Goal: Task Accomplishment & Management: Complete application form

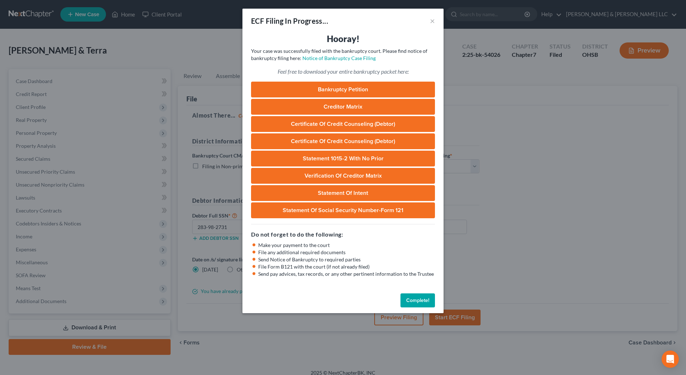
select select "1"
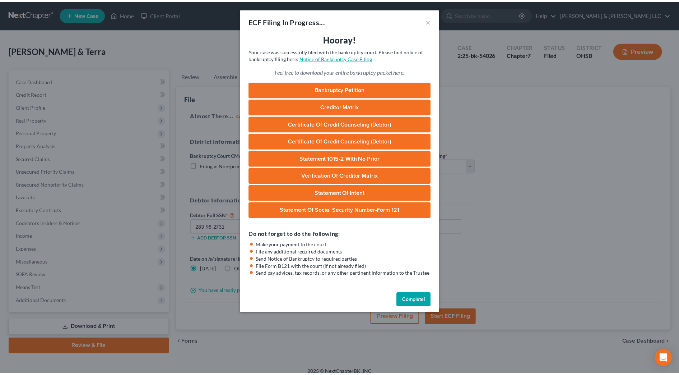
scroll to position [7, 0]
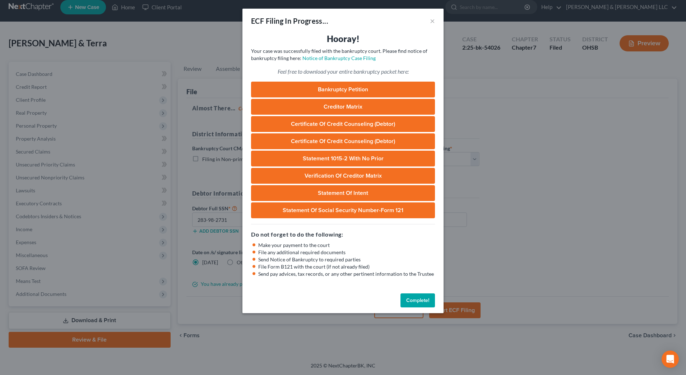
click at [410, 297] on button "Complete!" at bounding box center [418, 300] width 34 height 14
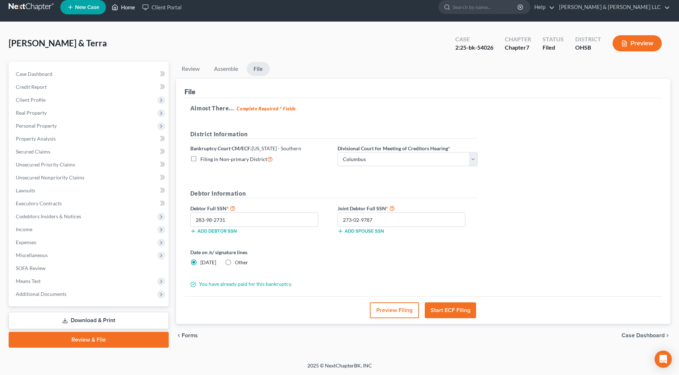
click at [129, 9] on link "Home" at bounding box center [123, 7] width 31 height 13
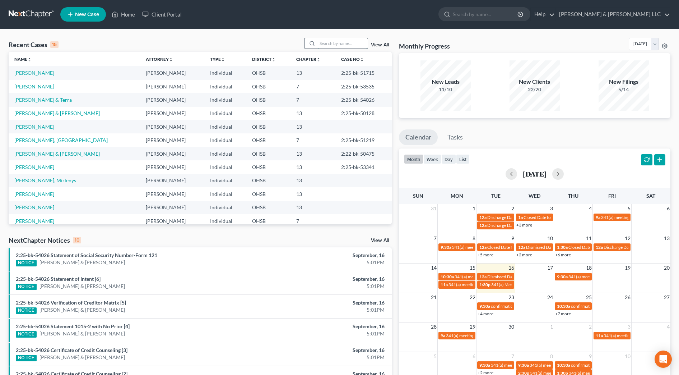
click at [332, 42] on input "search" at bounding box center [343, 43] width 50 height 10
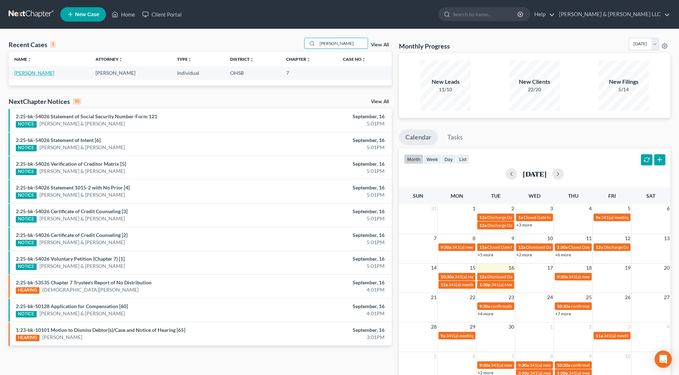
type input "[PERSON_NAME]"
click at [27, 75] on link "[PERSON_NAME]" at bounding box center [34, 73] width 40 height 6
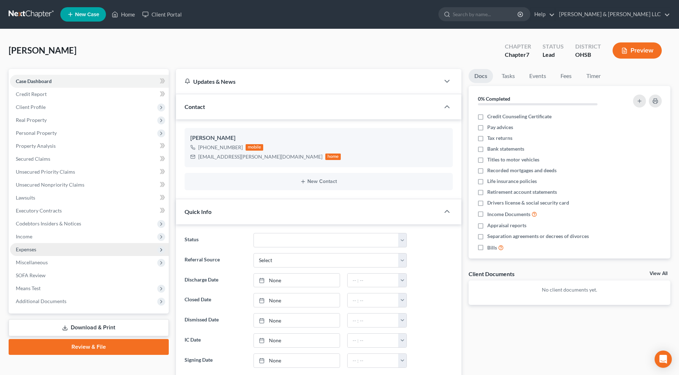
click at [41, 246] on span "Expenses" at bounding box center [89, 249] width 159 height 13
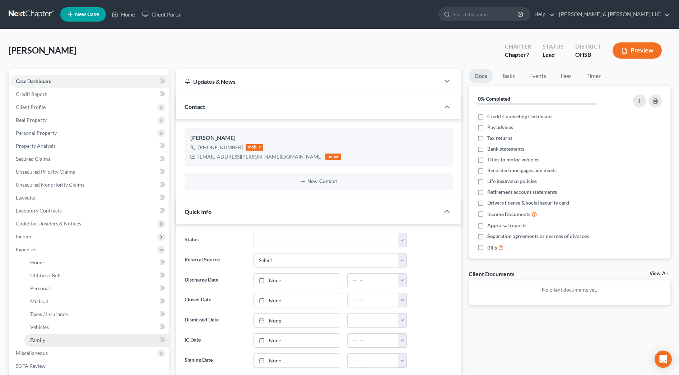
click at [42, 338] on span "Family" at bounding box center [37, 340] width 15 height 6
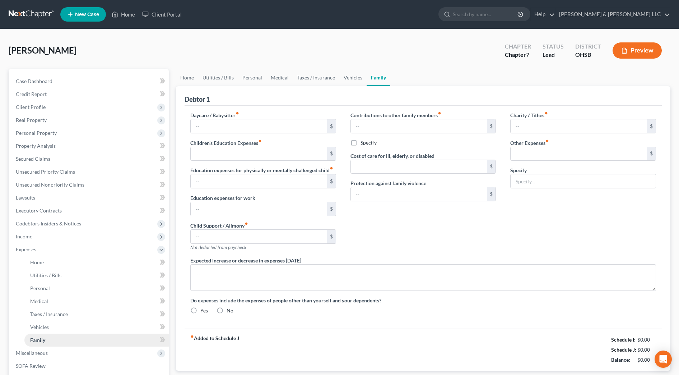
type input "2,000.00"
type input "0.00"
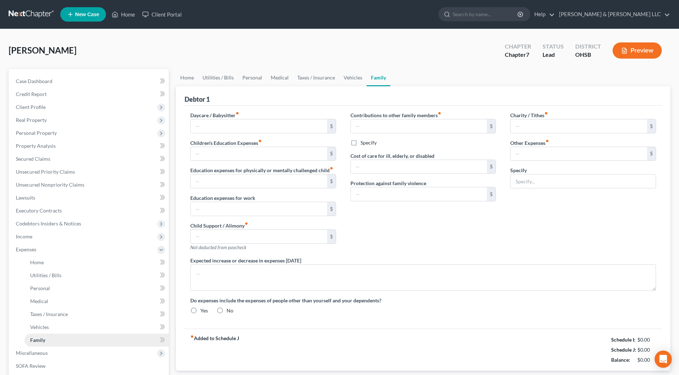
type input "0.00"
type input "1,150.00"
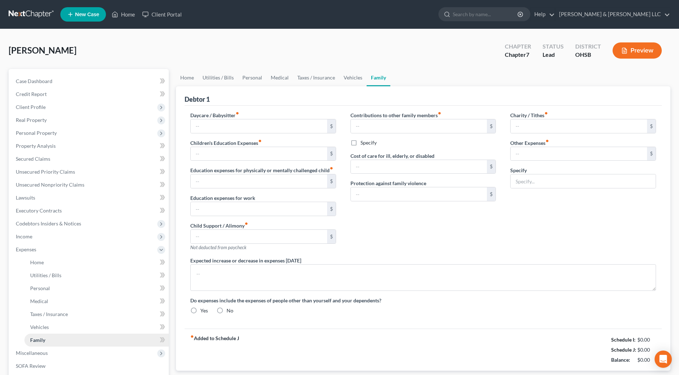
type input "Non filing spouse CH13 payment"
radio input "true"
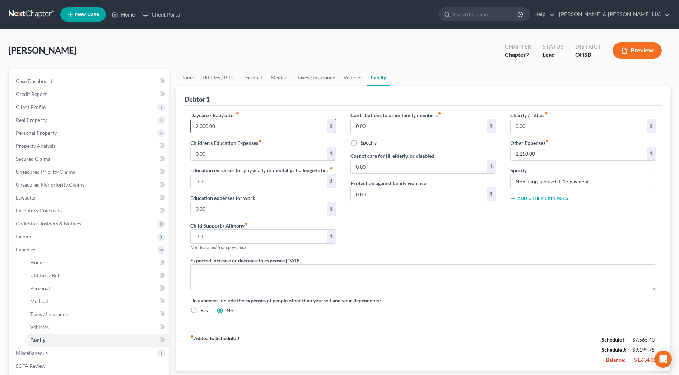
click at [221, 121] on input "2,000.00" at bounding box center [259, 126] width 137 height 14
click at [76, 231] on span "Income" at bounding box center [89, 236] width 159 height 13
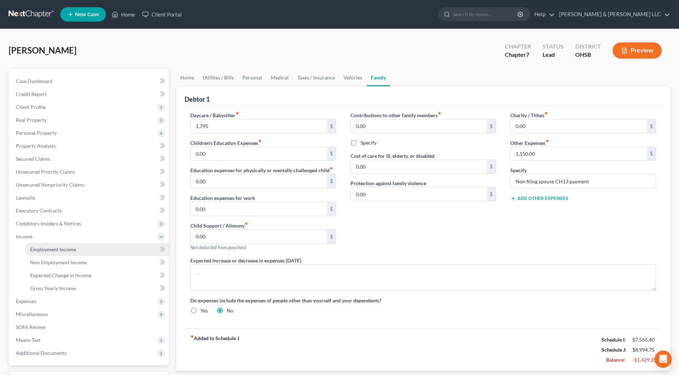
click at [74, 252] on link "Employment Income" at bounding box center [96, 249] width 144 height 13
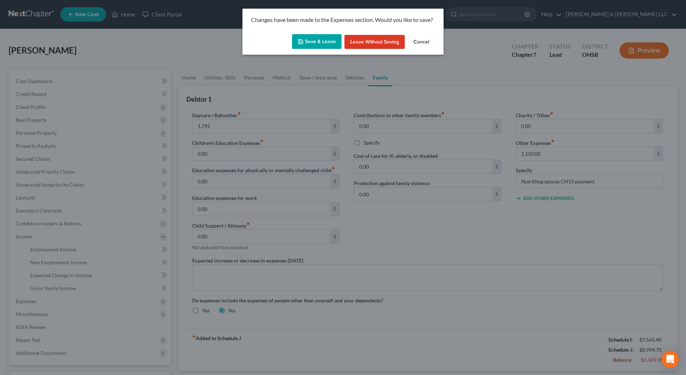
click at [327, 46] on button "Save & Leave" at bounding box center [317, 41] width 50 height 15
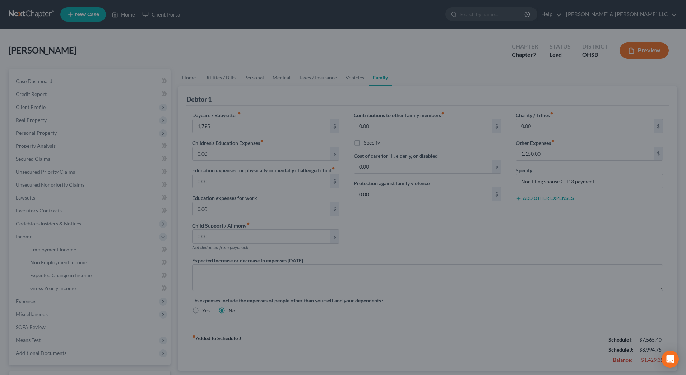
type input "1,795.00"
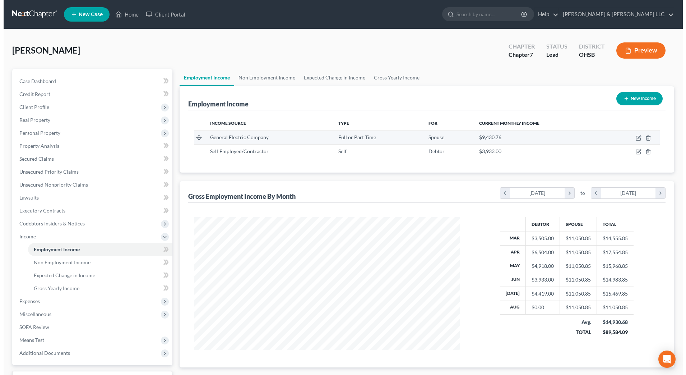
scroll to position [133, 280]
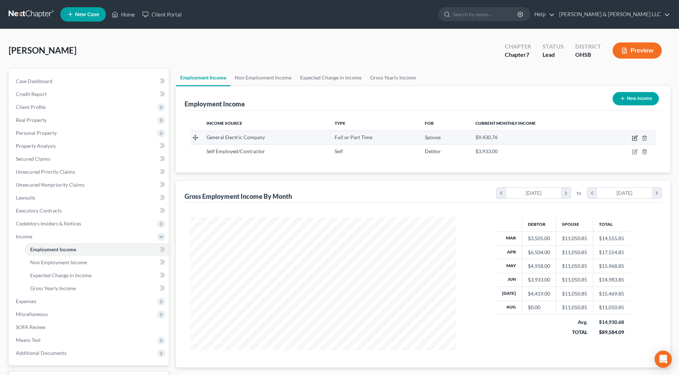
click at [637, 140] on icon "button" at bounding box center [635, 138] width 6 height 6
select select "0"
select select "36"
select select "2"
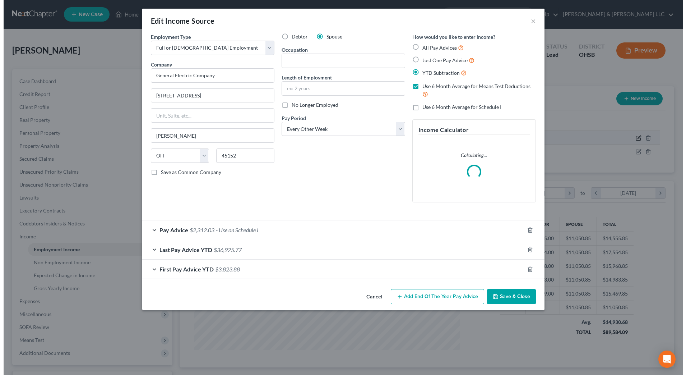
scroll to position [134, 283]
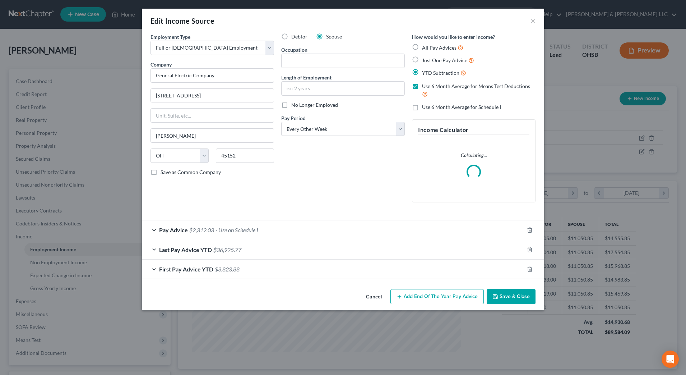
click at [422, 227] on div "Pay Advice $2,312.03 - Use on Schedule I" at bounding box center [333, 229] width 382 height 19
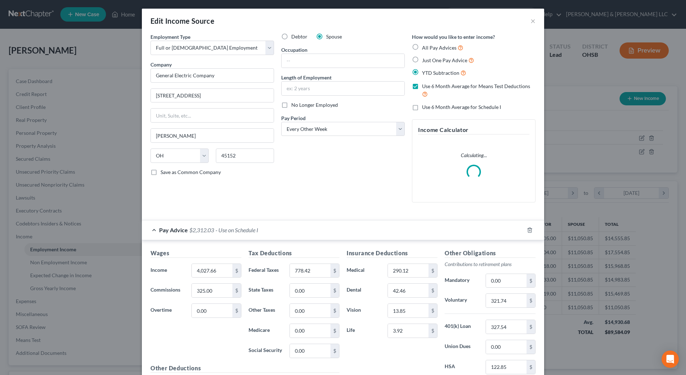
click at [403, 353] on div "Insurance Deductions Medical 290.12 $ Dental 42.46 $ Vision 13.85 $ Life 3.92 $" at bounding box center [392, 324] width 98 height 151
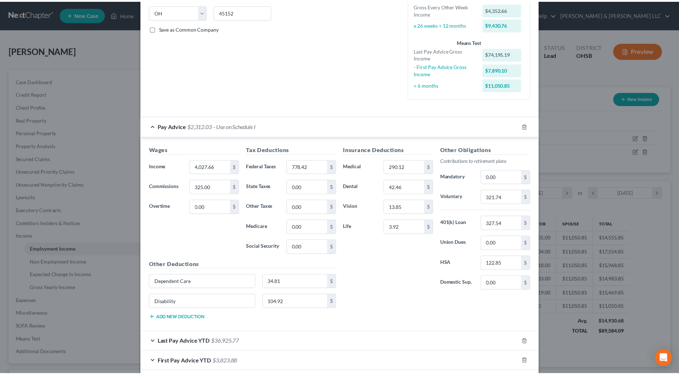
scroll to position [162, 0]
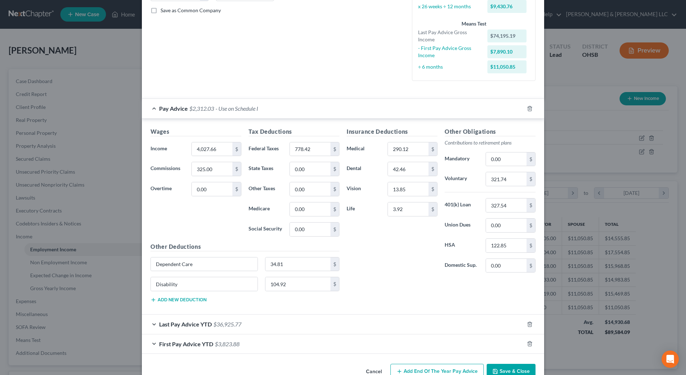
click at [374, 371] on button "Cancel" at bounding box center [373, 371] width 27 height 14
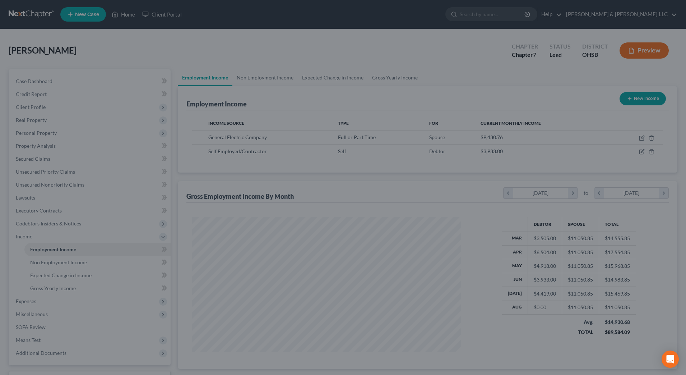
scroll to position [359136, 358988]
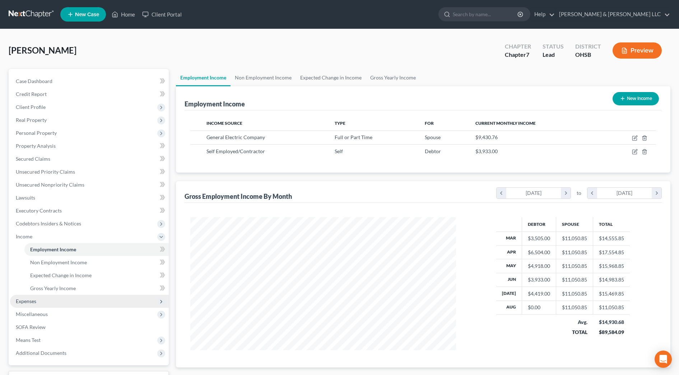
click at [61, 300] on span "Expenses" at bounding box center [89, 301] width 159 height 13
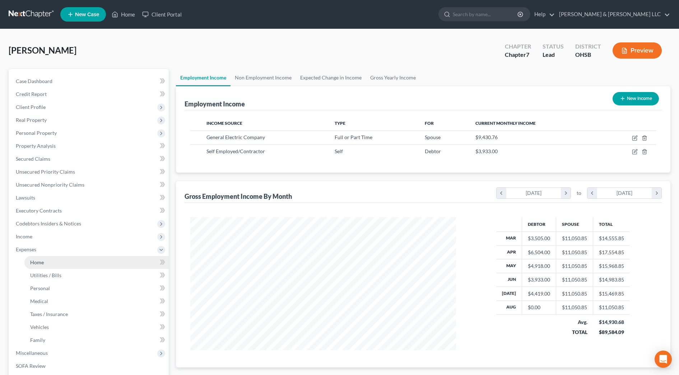
click at [42, 258] on link "Home" at bounding box center [96, 262] width 144 height 13
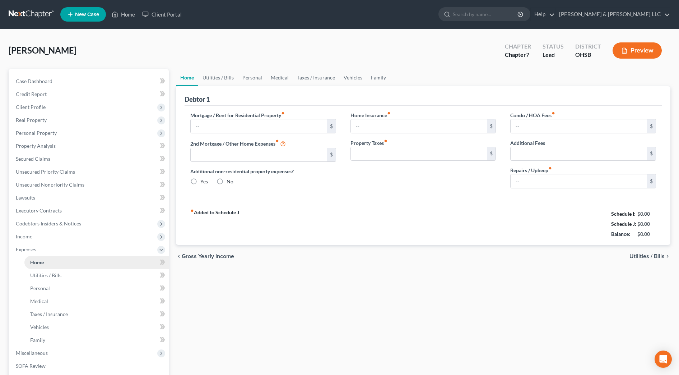
type input "2,574.00"
type input "0.00"
radio input "true"
type input "0.00"
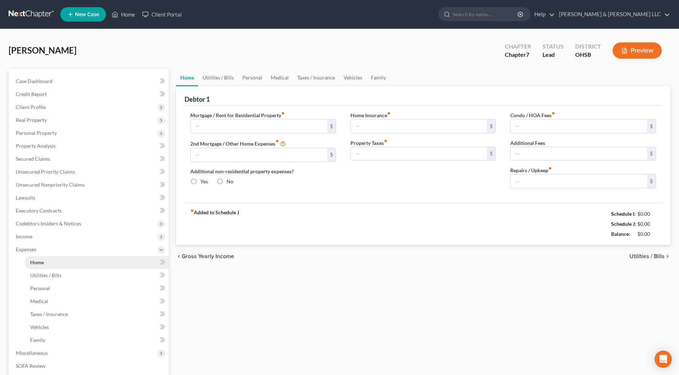
type input "0.00"
type input "100.00"
click at [227, 75] on link "Utilities / Bills" at bounding box center [218, 77] width 40 height 17
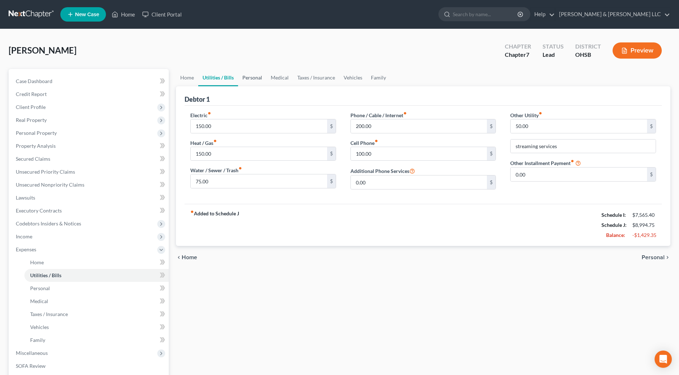
click at [262, 78] on link "Personal" at bounding box center [252, 77] width 28 height 17
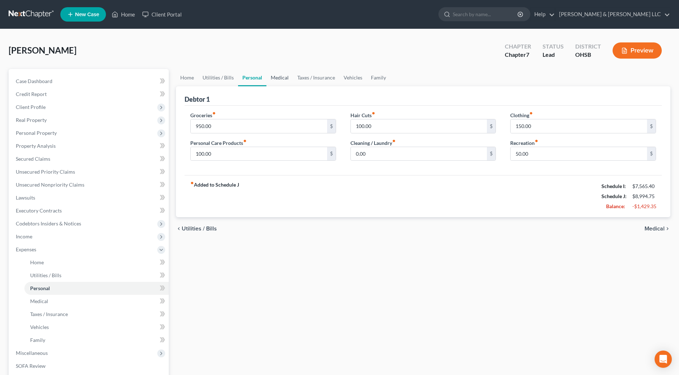
click at [283, 74] on link "Medical" at bounding box center [280, 77] width 27 height 17
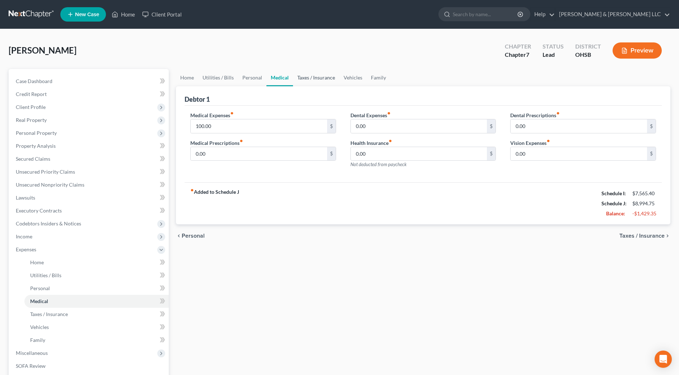
click at [308, 84] on link "Taxes / Insurance" at bounding box center [316, 77] width 46 height 17
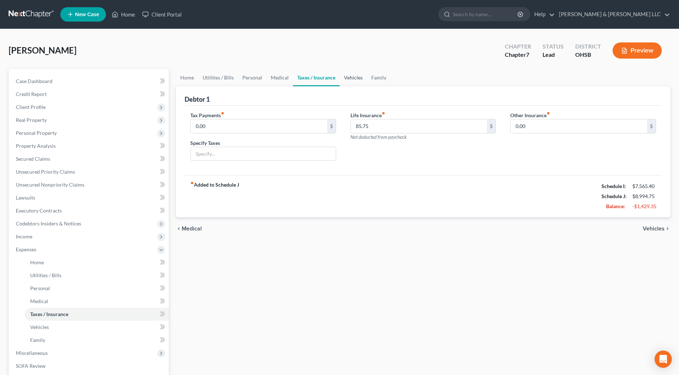
click at [353, 83] on link "Vehicles" at bounding box center [353, 77] width 27 height 17
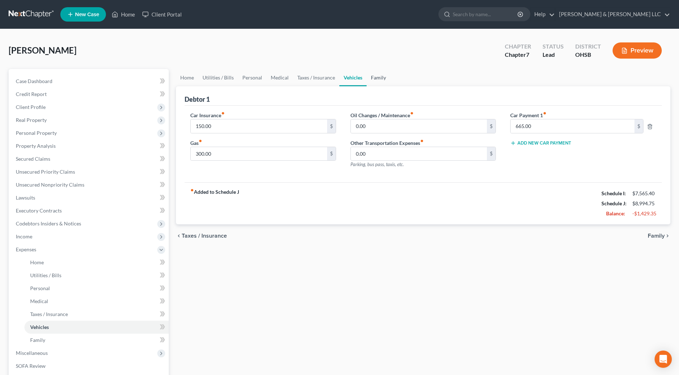
click at [374, 81] on link "Family" at bounding box center [379, 77] width 24 height 17
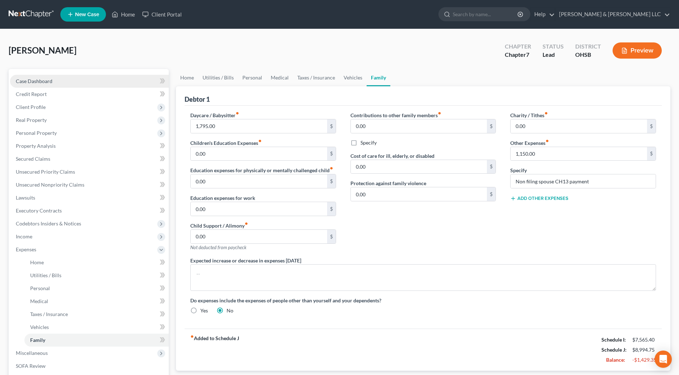
click at [109, 84] on link "Case Dashboard" at bounding box center [89, 81] width 159 height 13
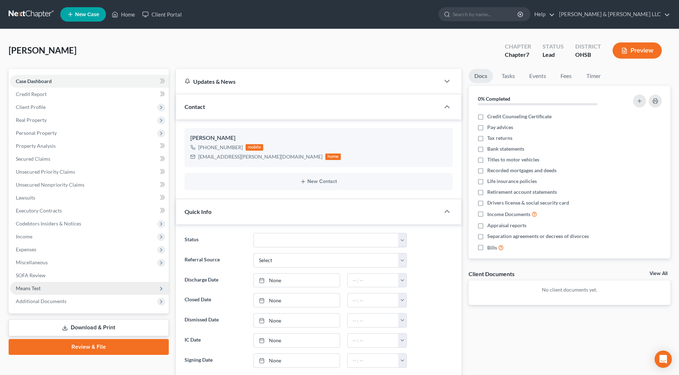
click at [38, 292] on span "Means Test" at bounding box center [89, 288] width 159 height 13
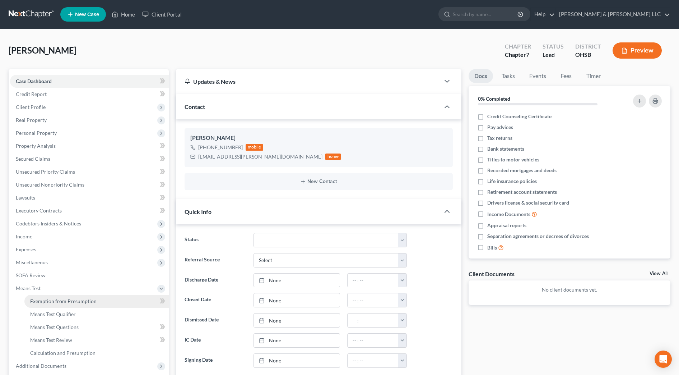
click at [42, 306] on link "Exemption from Presumption" at bounding box center [96, 301] width 144 height 13
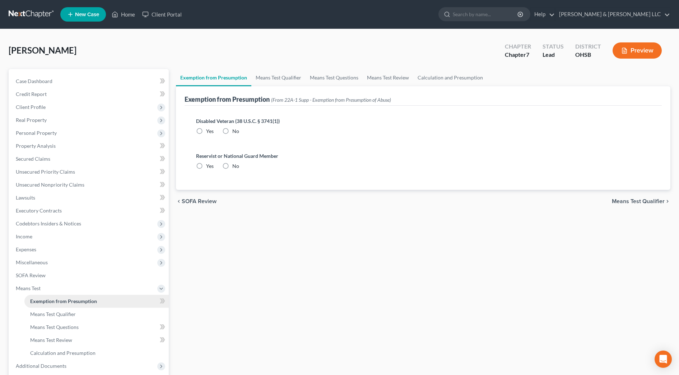
radio input "true"
click at [278, 87] on div "Exemption from Presumption (From 22A-1 Supp - Exemption from Presumption of Abu…" at bounding box center [423, 95] width 477 height 19
click at [285, 80] on link "Means Test Qualifier" at bounding box center [278, 77] width 54 height 17
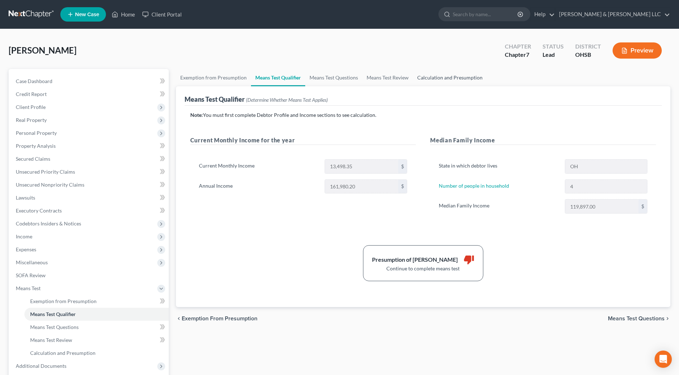
click at [426, 79] on link "Calculation and Presumption" at bounding box center [450, 77] width 74 height 17
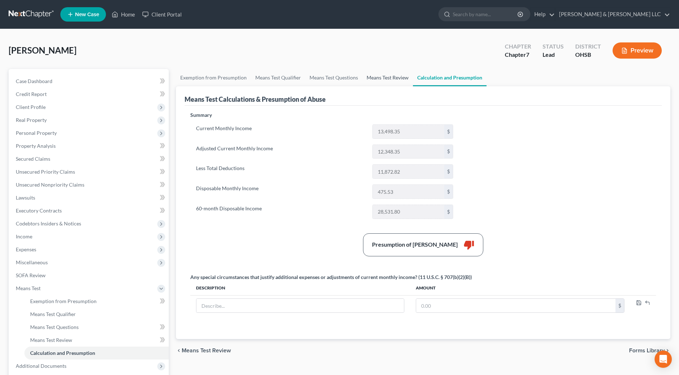
click at [393, 74] on link "Means Test Review" at bounding box center [388, 77] width 51 height 17
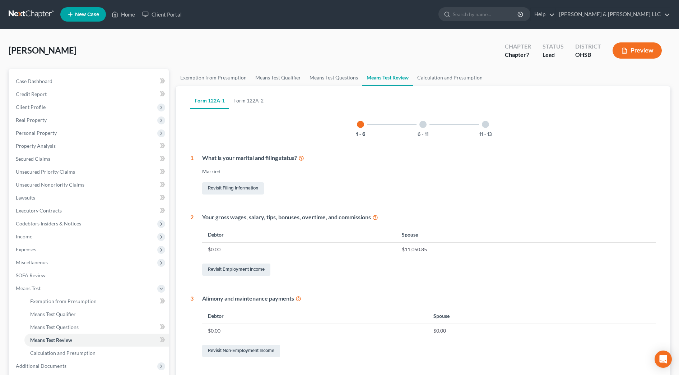
click at [643, 51] on button "Preview" at bounding box center [637, 50] width 49 height 16
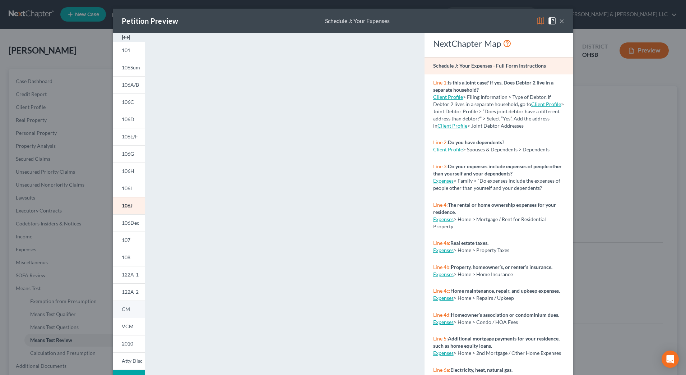
click at [126, 310] on span "CM" at bounding box center [126, 309] width 8 height 6
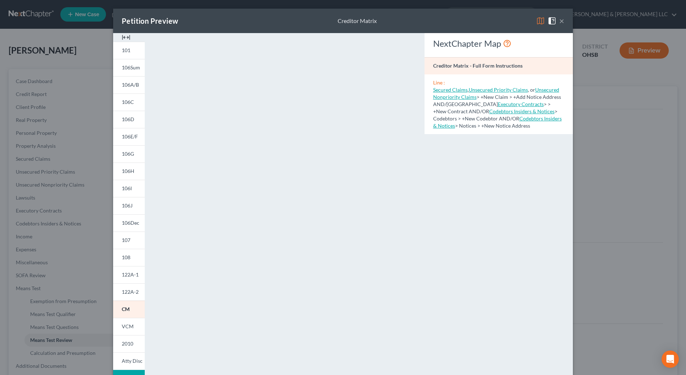
click at [122, 39] on img at bounding box center [126, 37] width 9 height 9
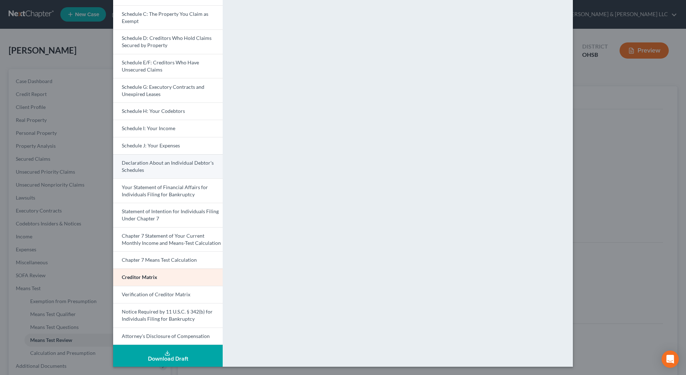
scroll to position [96, 0]
click at [185, 243] on span "Chapter 7 Statement of Your Current Monthly Income and Means-Test Calculation" at bounding box center [171, 238] width 99 height 13
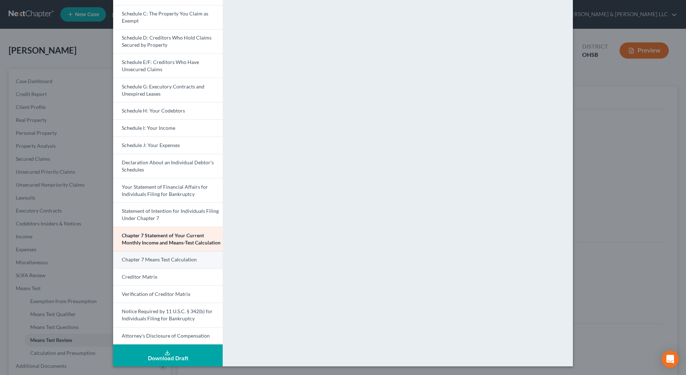
click at [182, 261] on span "Chapter 7 Means Test Calculation" at bounding box center [159, 259] width 75 height 6
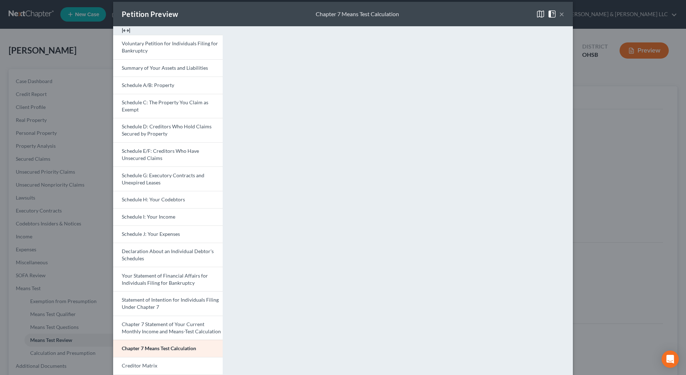
scroll to position [6, 0]
